Goal: Navigation & Orientation: Understand site structure

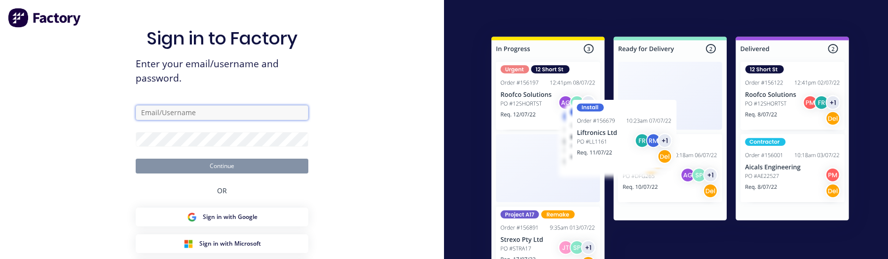
click at [183, 115] on input "text" at bounding box center [222, 112] width 173 height 15
type input "aimon+1@xero.factory.app"
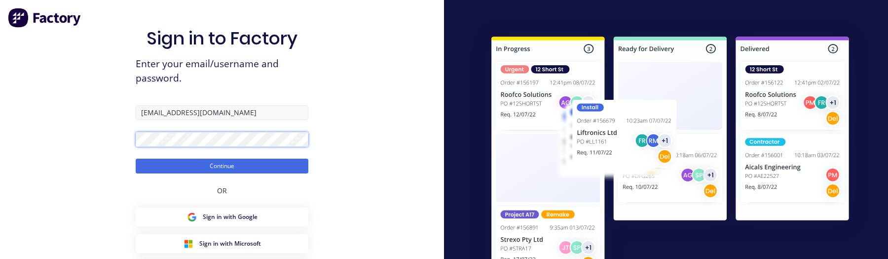
click at [136, 158] on button "Continue" at bounding box center [222, 165] width 173 height 15
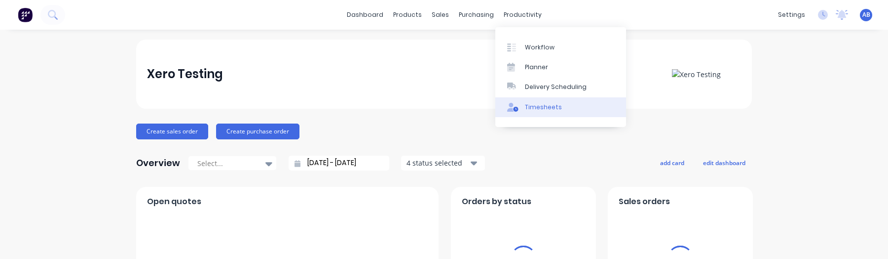
click at [543, 104] on div "Timesheets" at bounding box center [543, 107] width 37 height 9
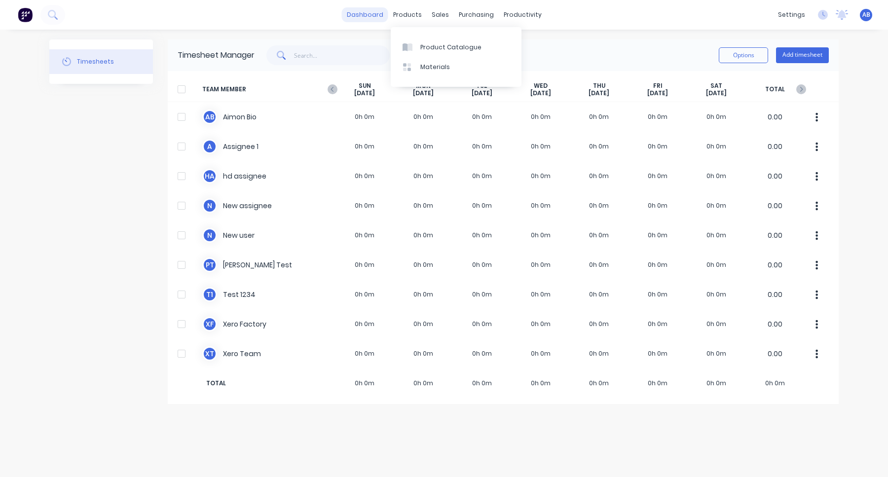
click at [384, 18] on link "dashboard" at bounding box center [365, 14] width 46 height 15
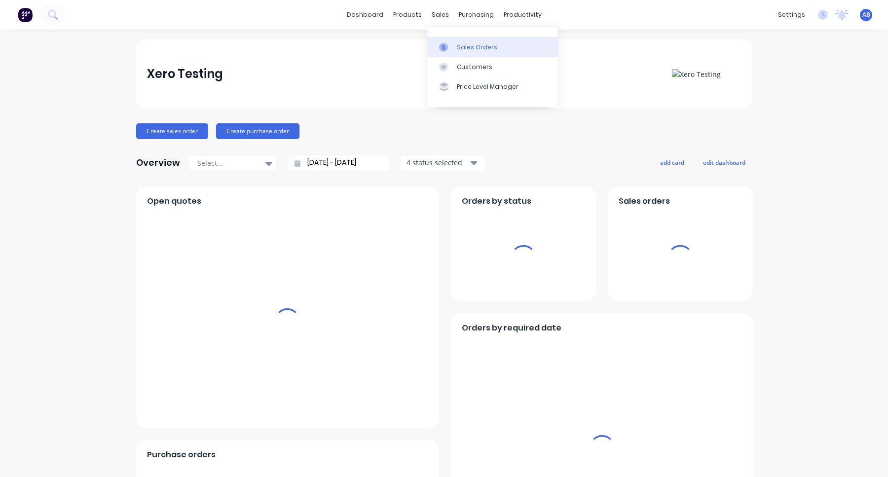
click at [473, 51] on div "Sales Orders" at bounding box center [477, 47] width 40 height 9
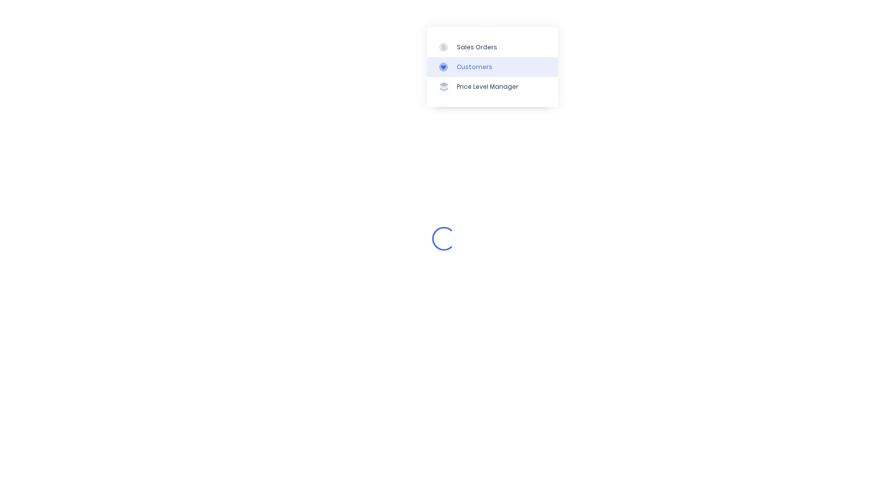
click at [485, 67] on div "Customers" at bounding box center [475, 67] width 36 height 9
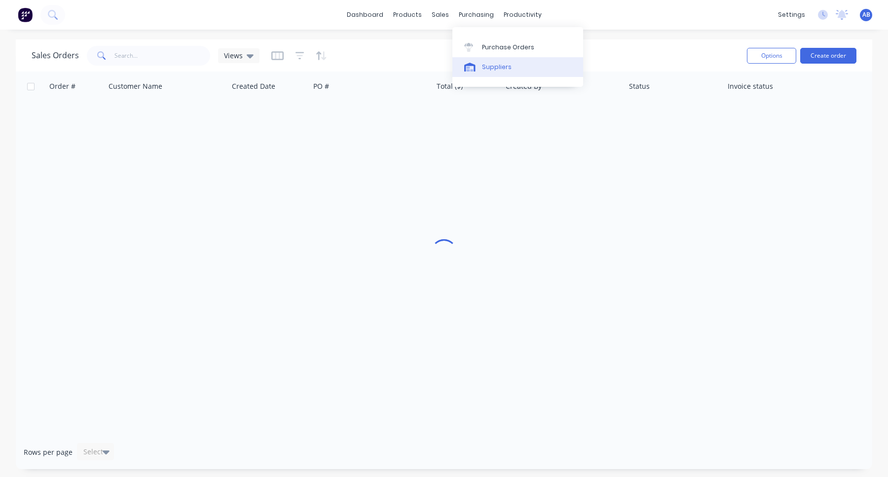
click at [516, 68] on link "Suppliers" at bounding box center [518, 67] width 131 height 20
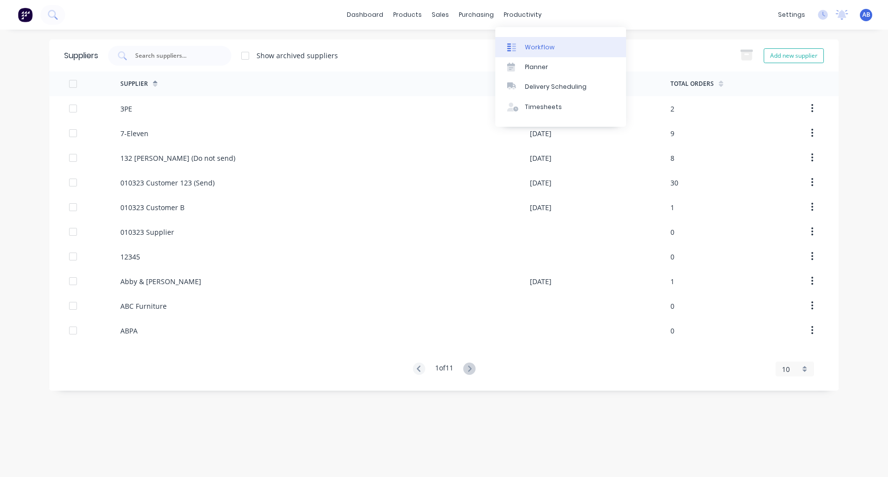
click at [536, 52] on link "Workflow" at bounding box center [561, 47] width 131 height 20
